Goal: Task Accomplishment & Management: Use online tool/utility

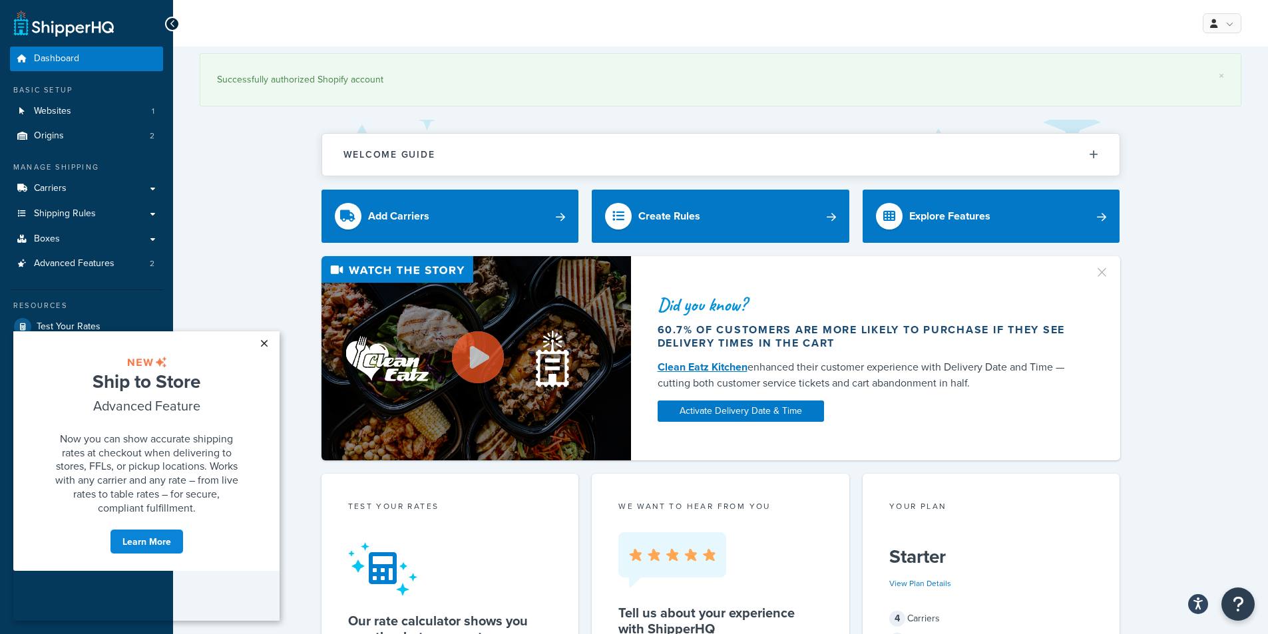
click at [262, 341] on link "×" at bounding box center [263, 343] width 23 height 24
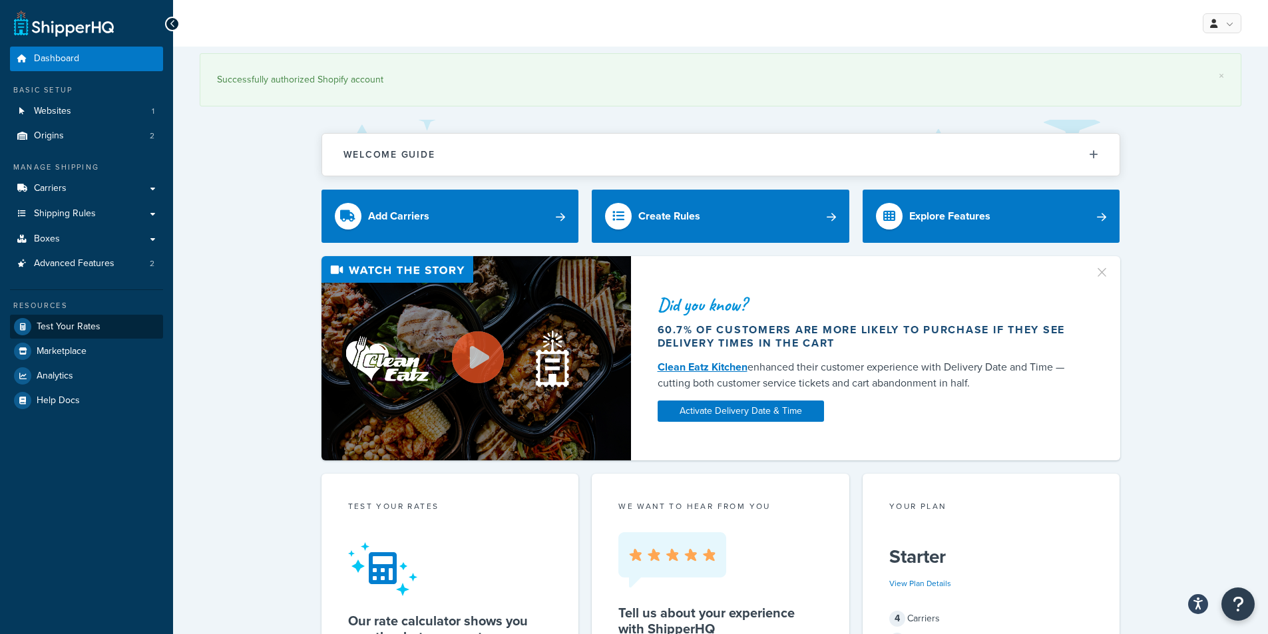
click at [112, 327] on link "Test Your Rates" at bounding box center [86, 327] width 153 height 24
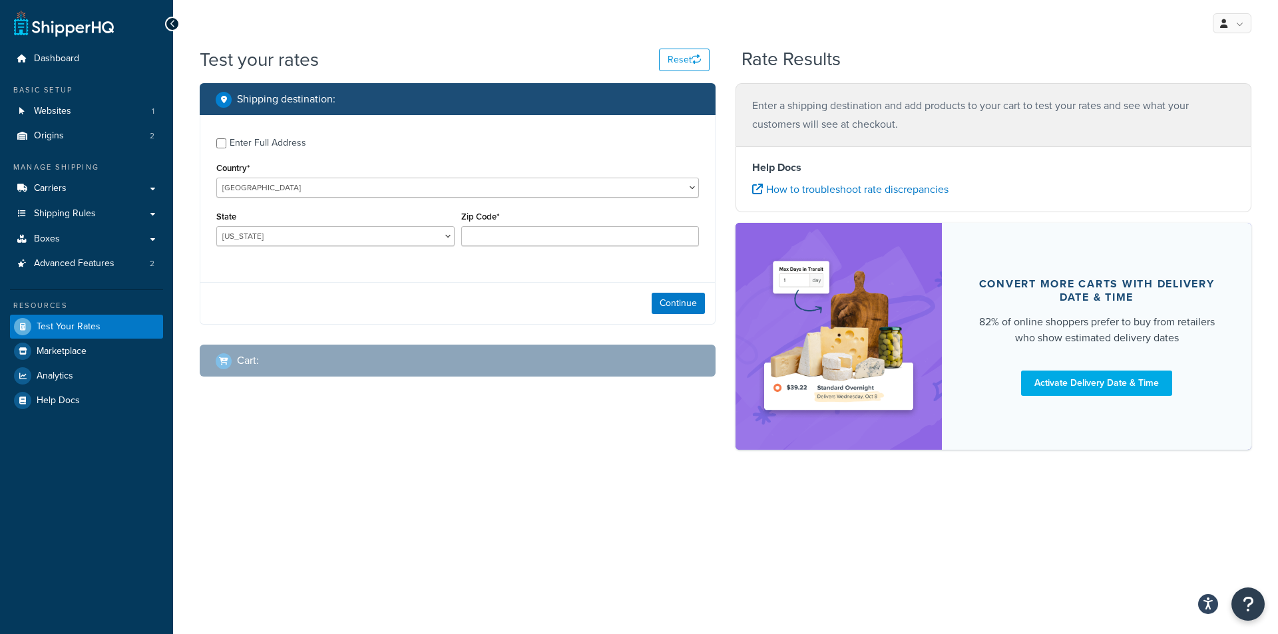
click at [229, 146] on div "Enter Full Address" at bounding box center [457, 141] width 482 height 21
click at [221, 148] on input "Enter Full Address" at bounding box center [221, 143] width 10 height 10
checkbox input "true"
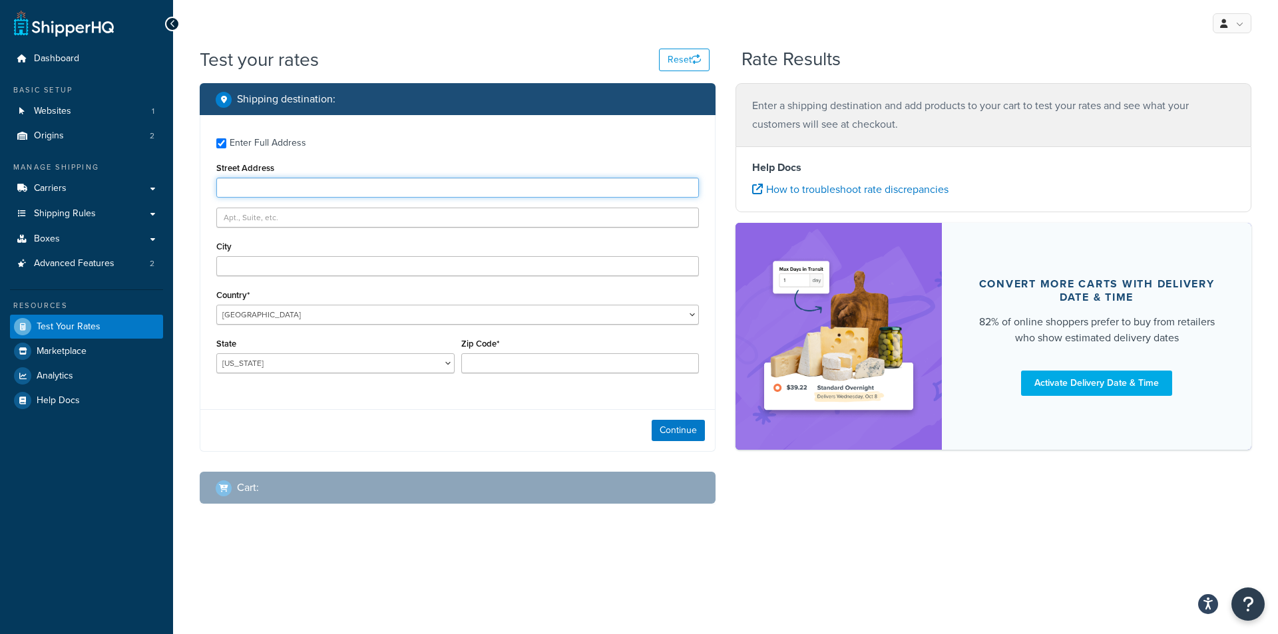
click at [281, 187] on input "Street Address" at bounding box center [457, 188] width 482 height 20
paste input "[STREET_ADDRESS]"
drag, startPoint x: 371, startPoint y: 189, endPoint x: 293, endPoint y: 188, distance: 77.9
click at [293, 188] on input "[STREET_ADDRESS]" at bounding box center [457, 188] width 482 height 20
type input "[STREET_ADDRESS]"
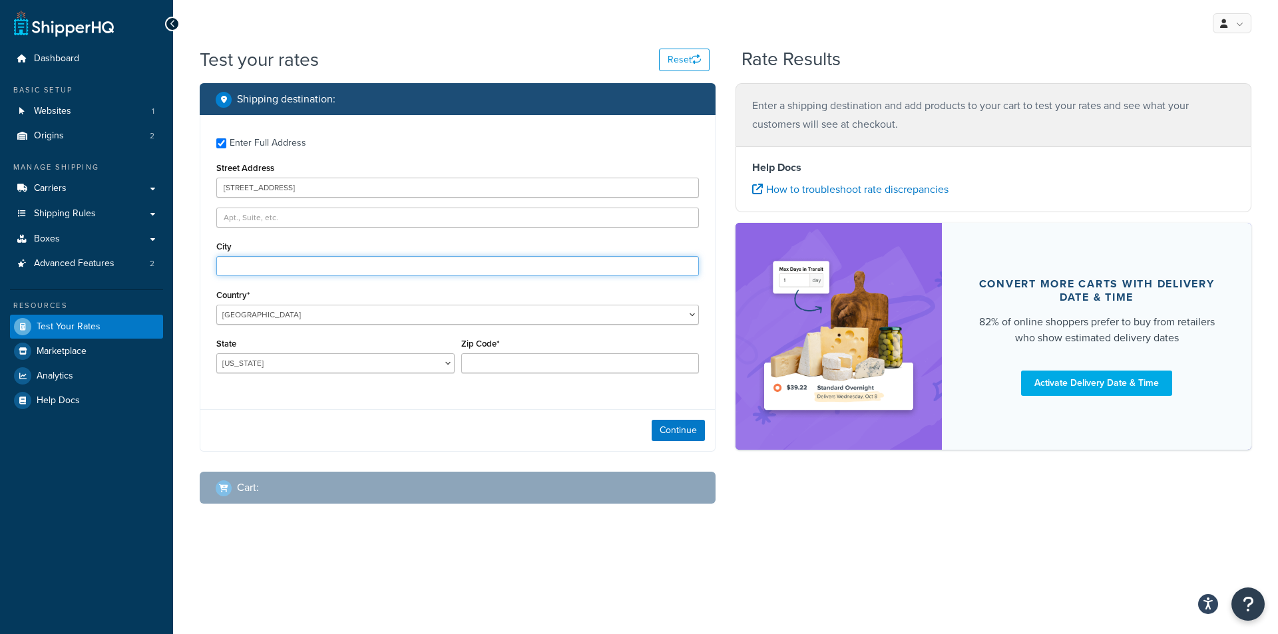
click at [341, 271] on input "City" at bounding box center [457, 266] width 482 height 20
type input "[GEOGRAPHIC_DATA]"
click at [329, 347] on div "State [US_STATE] [US_STATE] [US_STATE] [US_STATE] [US_STATE] Armed Forces Ameri…" at bounding box center [335, 354] width 238 height 39
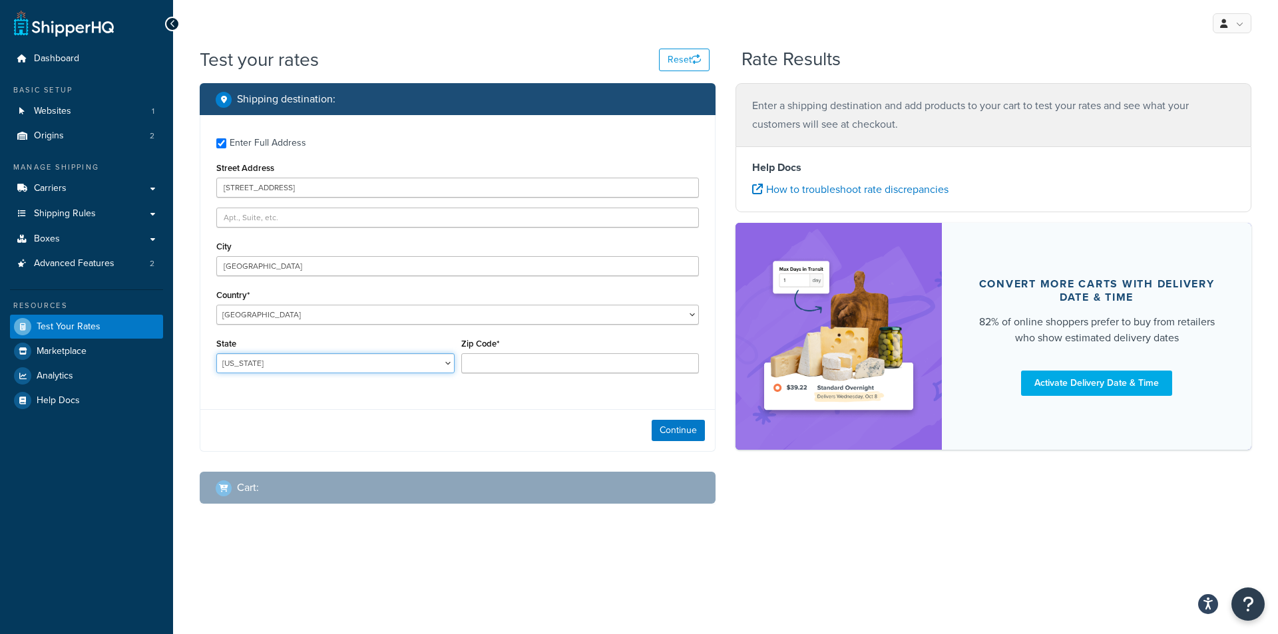
click at [332, 358] on select "[US_STATE] [US_STATE] [US_STATE] [US_STATE] [US_STATE] Armed Forces Americas Ar…" at bounding box center [335, 363] width 238 height 20
select select "FL"
click at [216, 353] on select "[US_STATE] [US_STATE] [US_STATE] [US_STATE] [US_STATE] Armed Forces Americas Ar…" at bounding box center [335, 363] width 238 height 20
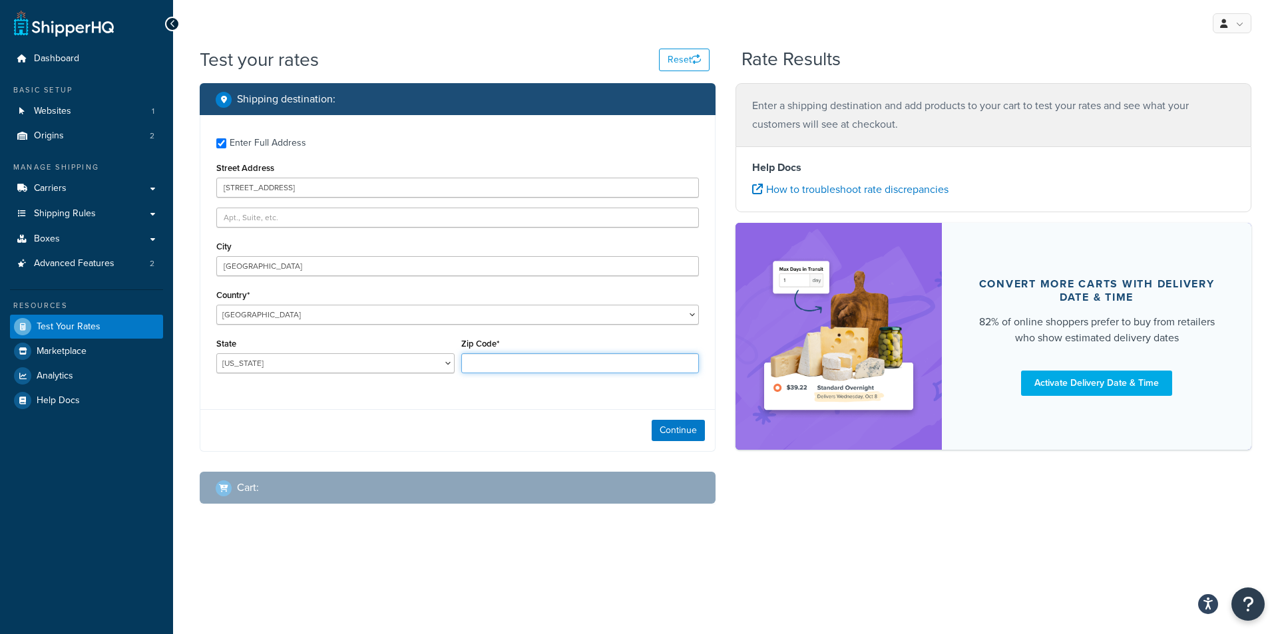
click at [534, 356] on input "Zip Code*" at bounding box center [580, 363] width 238 height 20
type input "33126"
click at [699, 426] on button "Continue" at bounding box center [678, 430] width 53 height 21
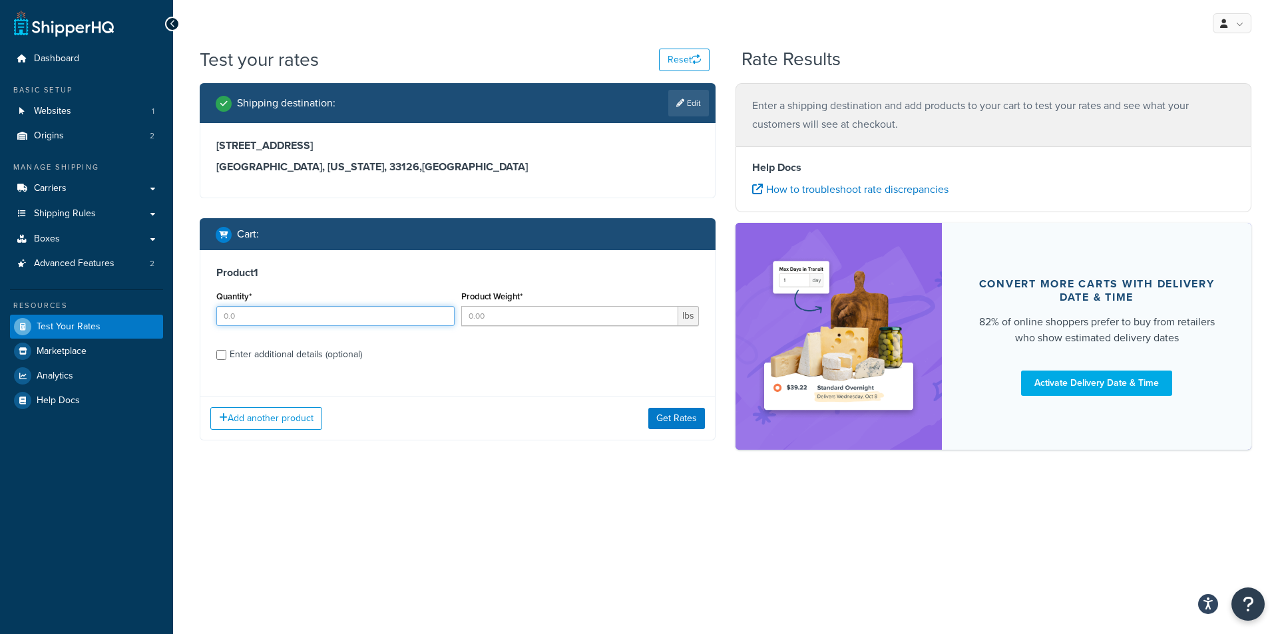
click at [321, 325] on input "Quantity*" at bounding box center [335, 316] width 238 height 20
type input "1"
click at [518, 316] on input "Product Weight*" at bounding box center [570, 316] width 218 height 20
click at [287, 353] on div "Product 1 Quantity* 1 Product Weight* lbs Enter additional details (optional)" at bounding box center [457, 318] width 514 height 136
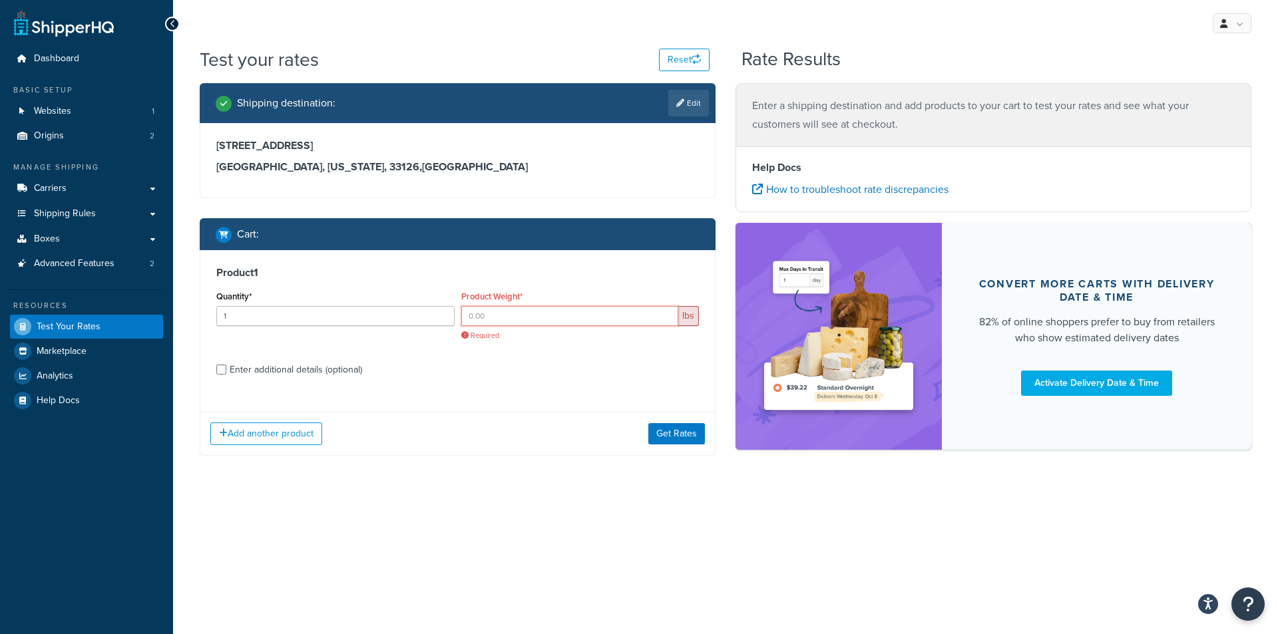
click at [498, 309] on input "Product Weight*" at bounding box center [570, 316] width 218 height 20
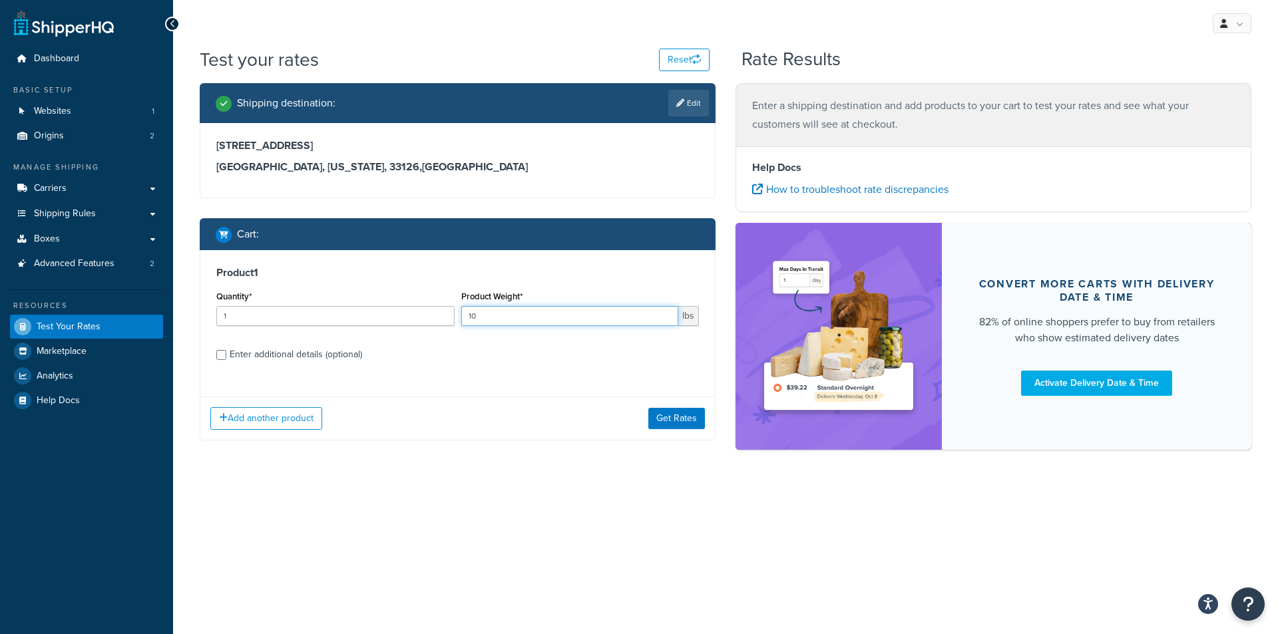
type input "10"
click at [240, 360] on div "Enter additional details (optional)" at bounding box center [296, 354] width 132 height 19
click at [226, 360] on input "Enter additional details (optional)" at bounding box center [221, 355] width 10 height 10
checkbox input "true"
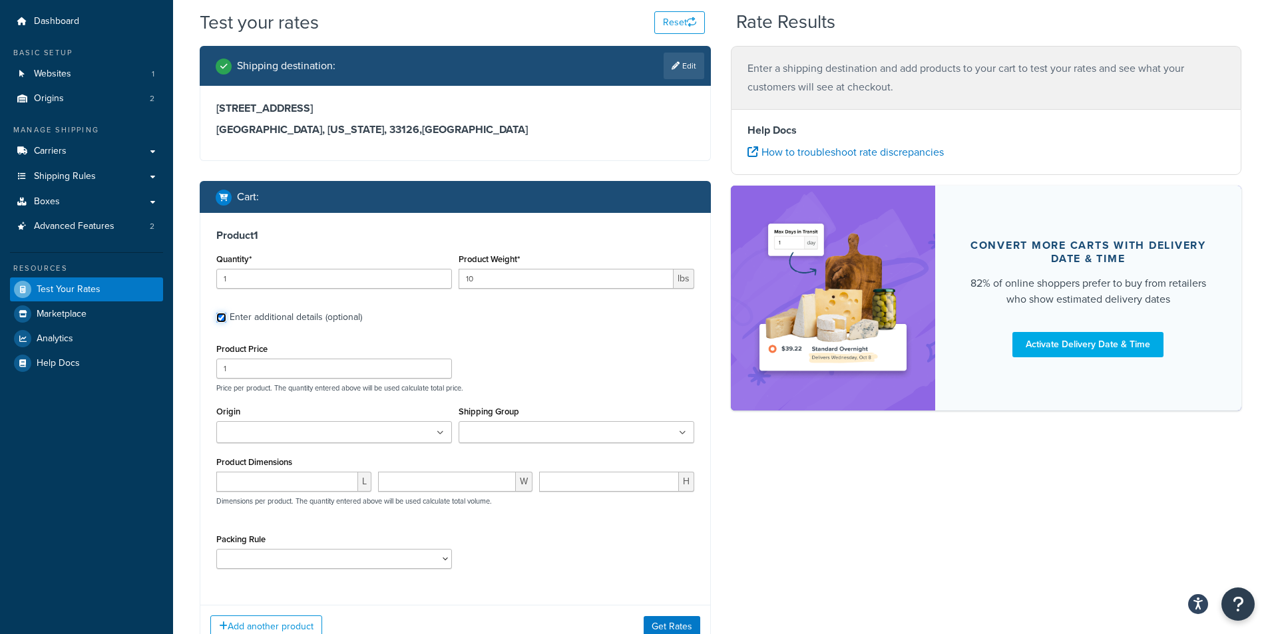
scroll to position [67, 0]
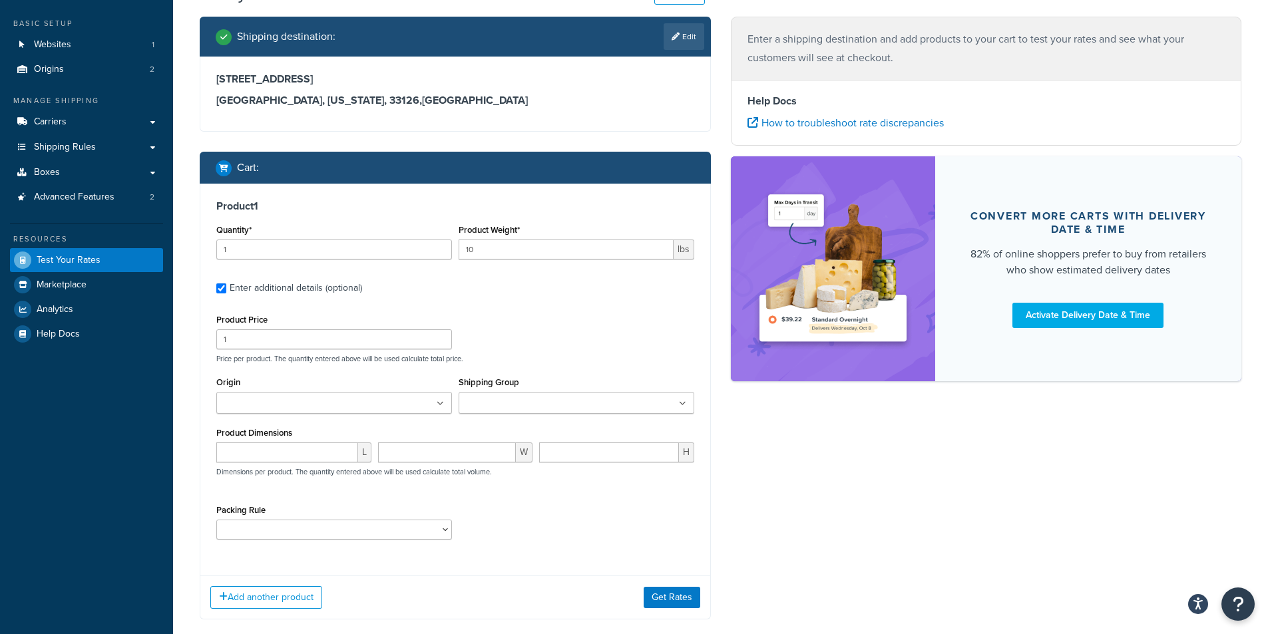
click at [439, 402] on icon at bounding box center [440, 404] width 7 height 8
click at [561, 347] on div "Product Price 1 Price per product. The quantity entered above will be used calc…" at bounding box center [455, 337] width 484 height 53
click at [280, 452] on input "number" at bounding box center [287, 456] width 142 height 20
type input "20"
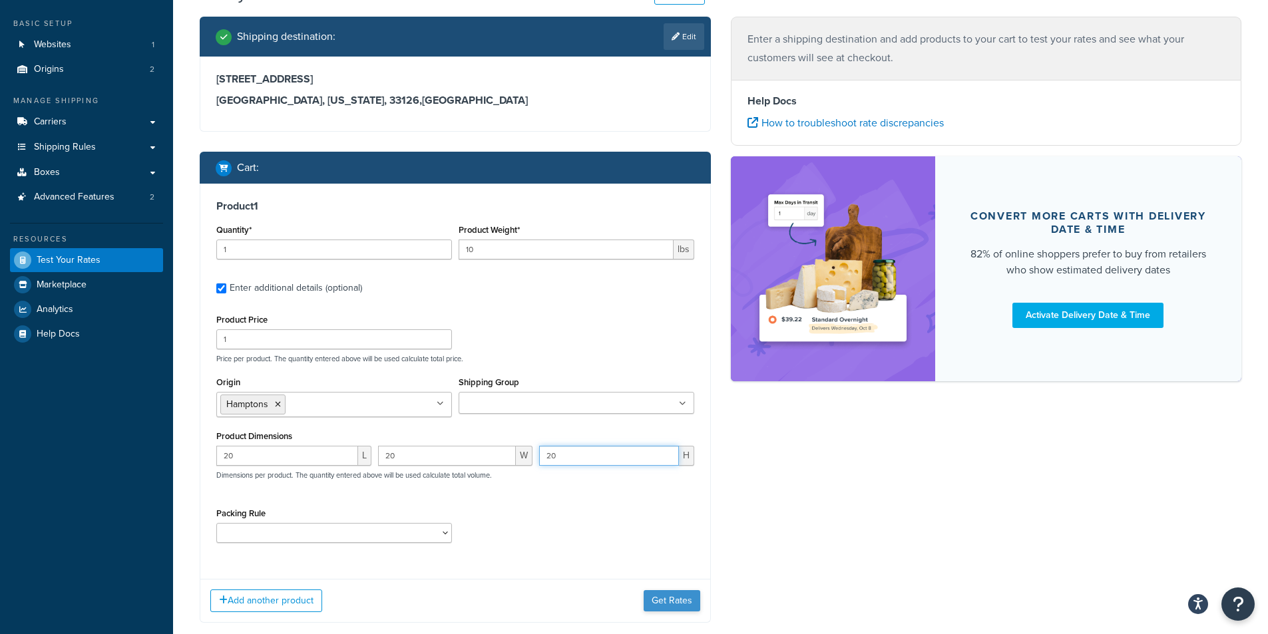
type input "20"
click at [670, 600] on button "Get Rates" at bounding box center [672, 600] width 57 height 21
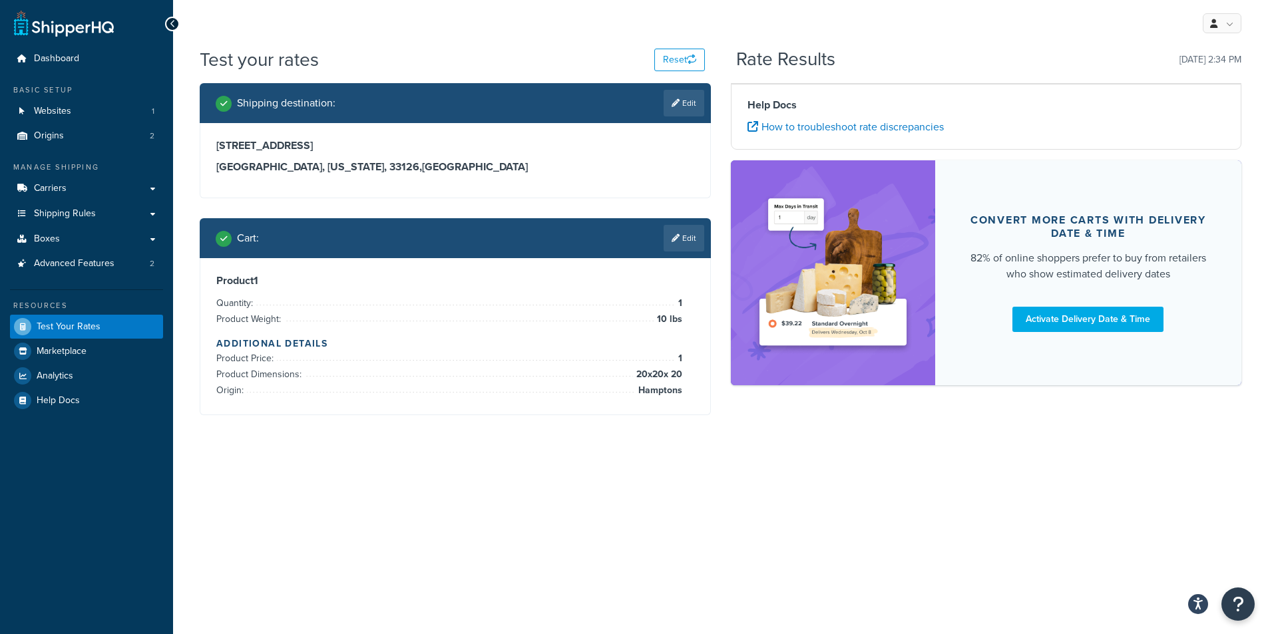
scroll to position [0, 0]
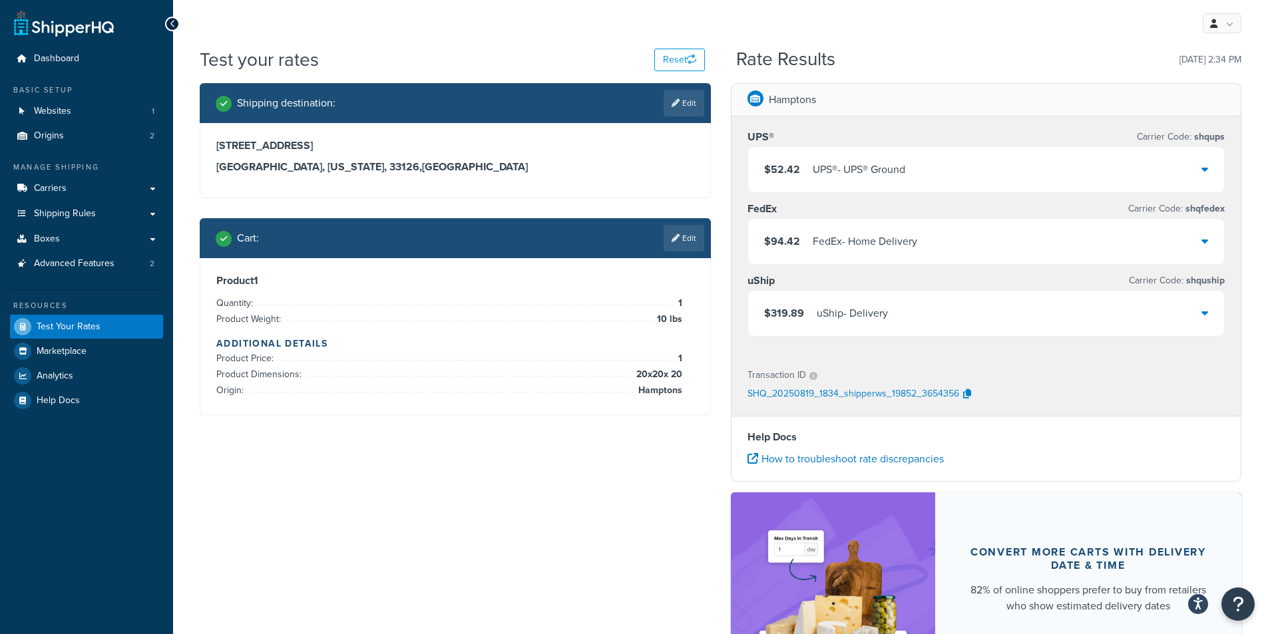
click at [1201, 167] on div "$52.42 UPS® - UPS® Ground" at bounding box center [986, 169] width 476 height 45
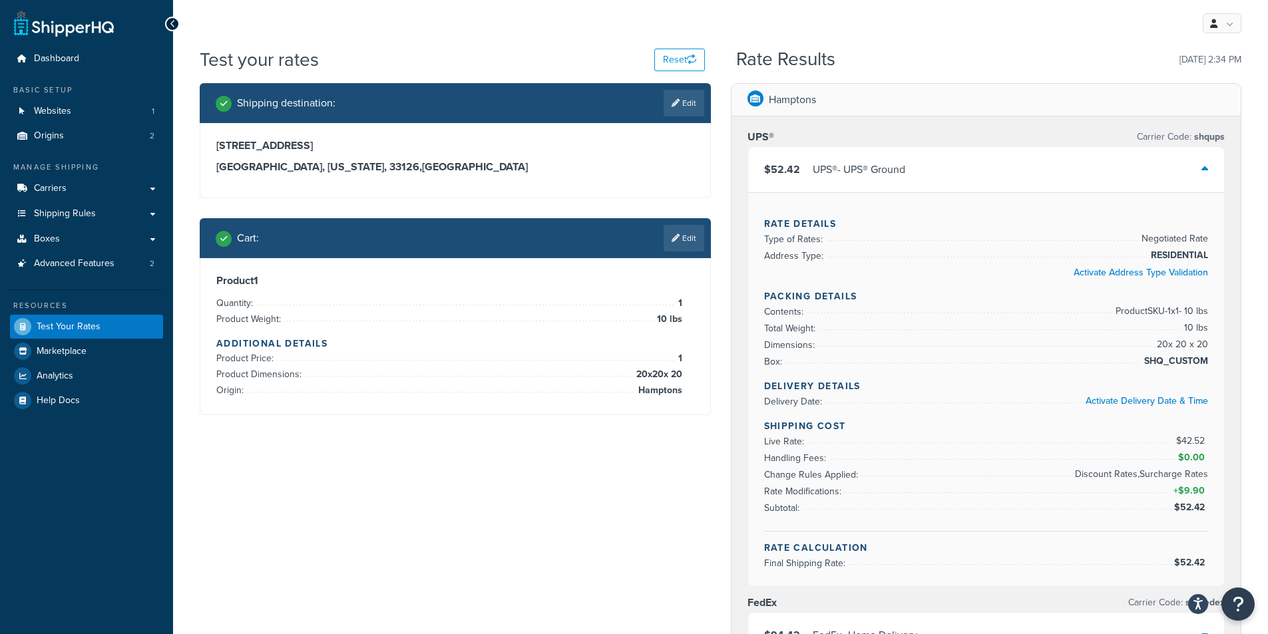
click at [1201, 168] on div "$52.42 UPS® - UPS® Ground" at bounding box center [986, 169] width 476 height 45
